Goal: Task Accomplishment & Management: Use online tool/utility

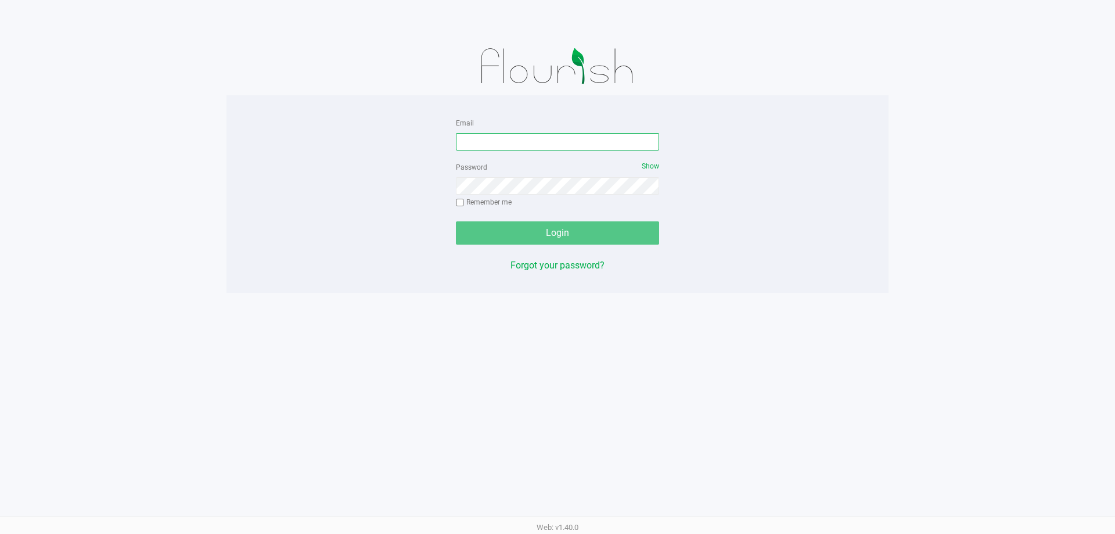
click at [469, 147] on input "Email" at bounding box center [557, 141] width 203 height 17
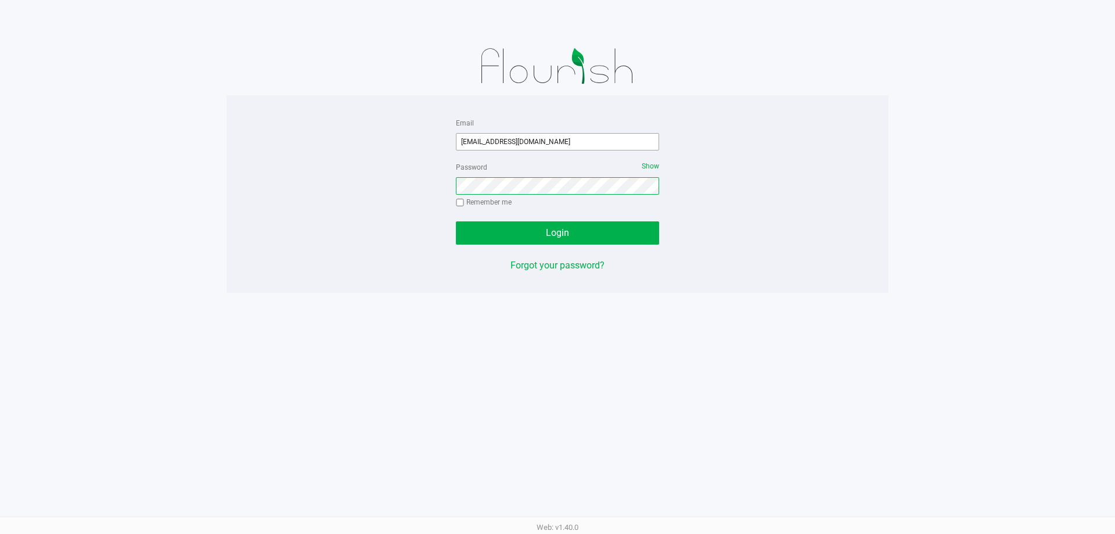
click at [456, 221] on button "Login" at bounding box center [557, 232] width 203 height 23
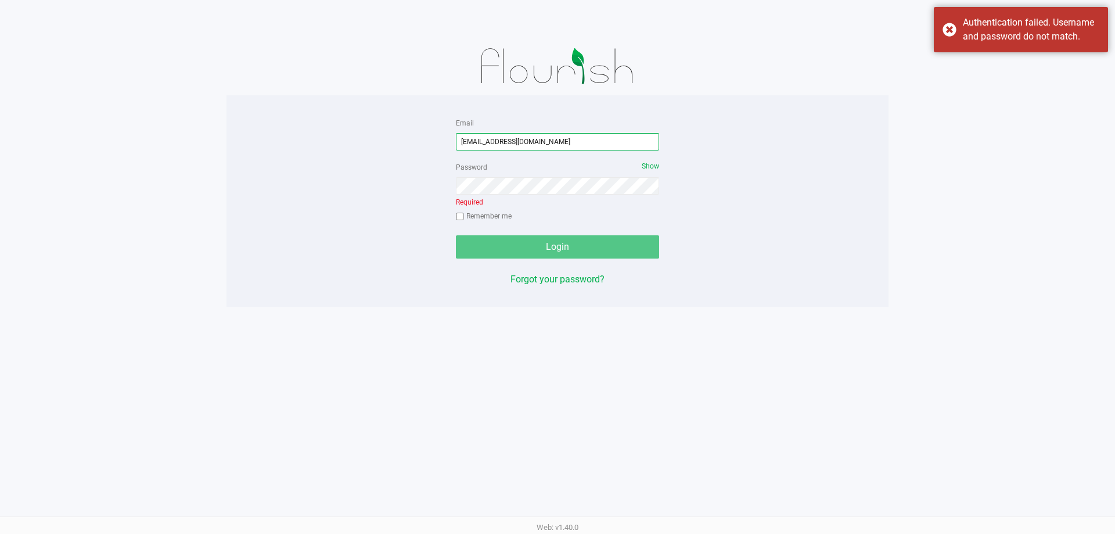
click at [496, 142] on input "[EMAIL_ADDRESS][DOMAIN_NAME]" at bounding box center [557, 141] width 203 height 17
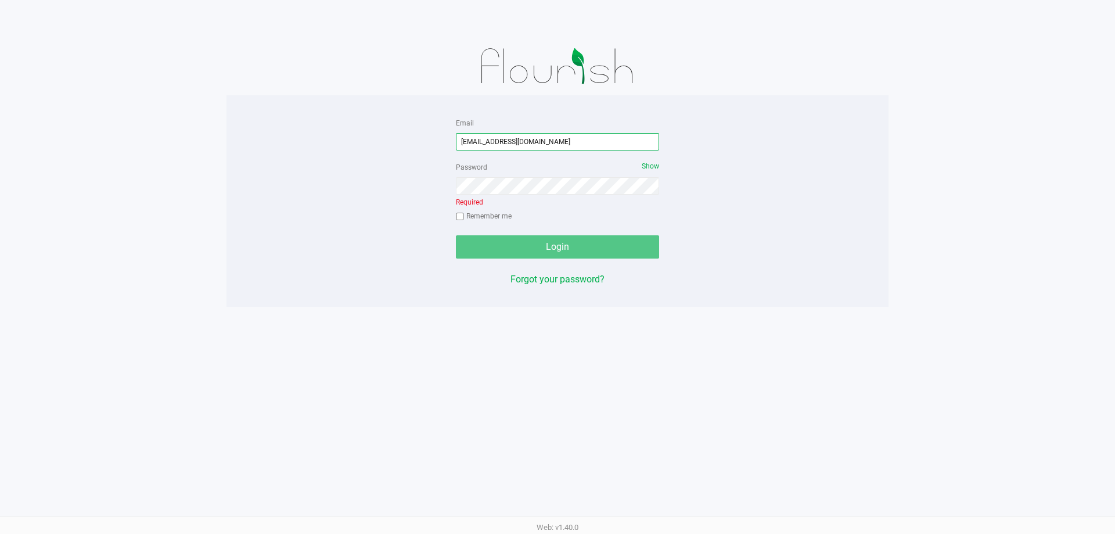
type input "[EMAIL_ADDRESS][DOMAIN_NAME]"
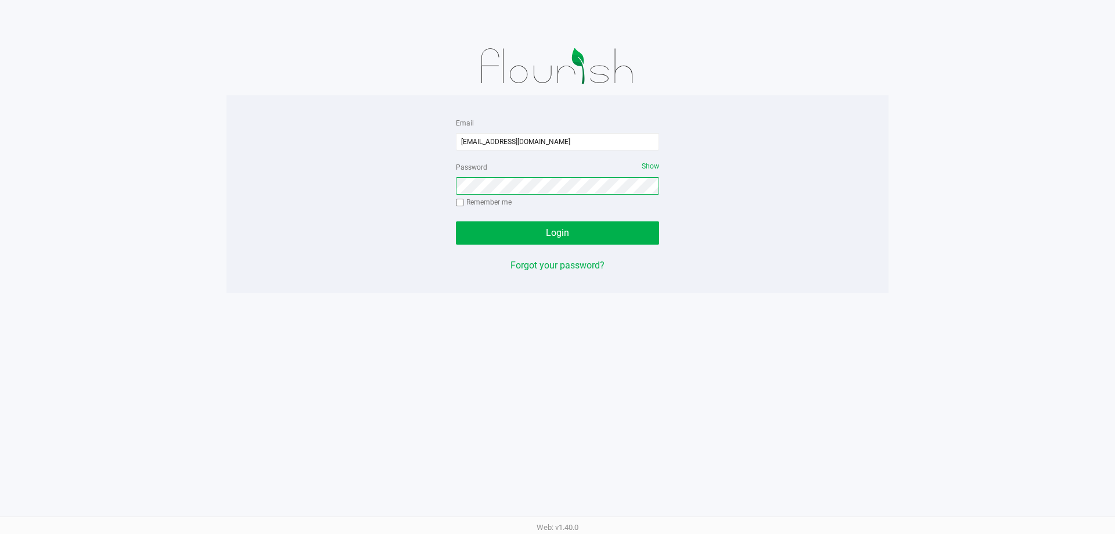
click at [456, 221] on button "Login" at bounding box center [557, 232] width 203 height 23
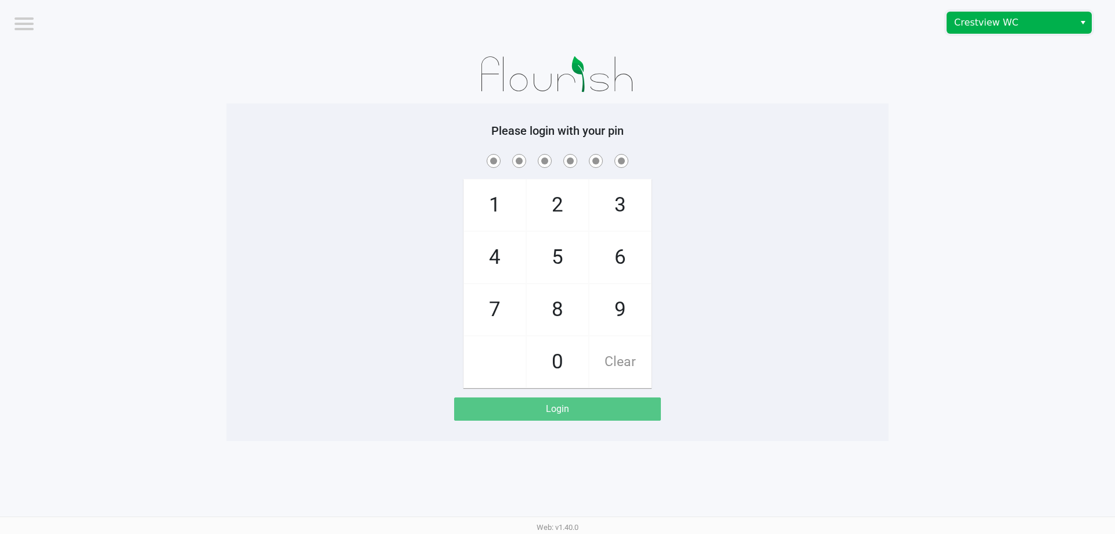
click at [1006, 27] on span "Crestview WC" at bounding box center [1010, 23] width 113 height 14
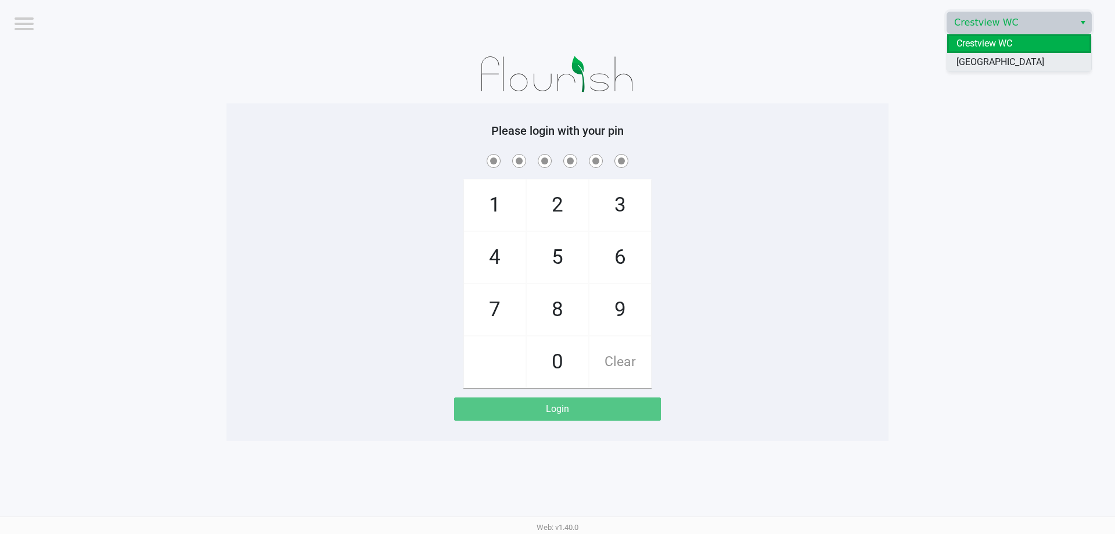
click at [983, 60] on span "[GEOGRAPHIC_DATA]" at bounding box center [1001, 62] width 88 height 14
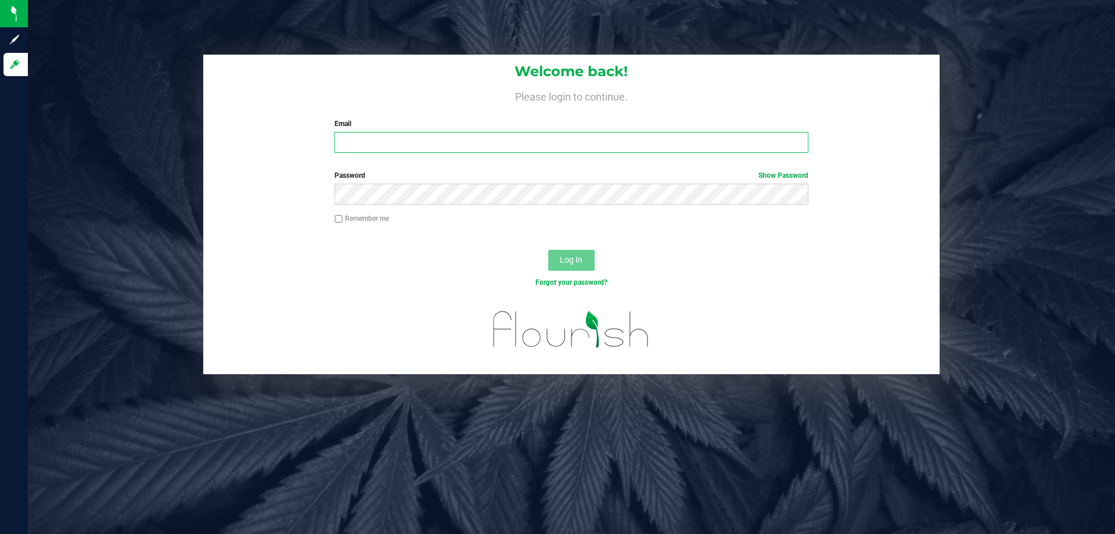
click at [377, 141] on input "Email" at bounding box center [571, 142] width 473 height 21
type input "[EMAIL_ADDRESS][DOMAIN_NAME]"
click at [548, 250] on button "Log In" at bounding box center [571, 260] width 46 height 21
